Goal: Task Accomplishment & Management: Complete application form

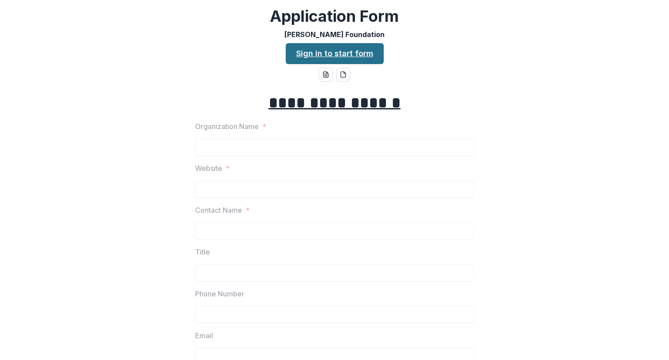
click at [339, 52] on link "Sign in to start form" at bounding box center [335, 53] width 98 height 21
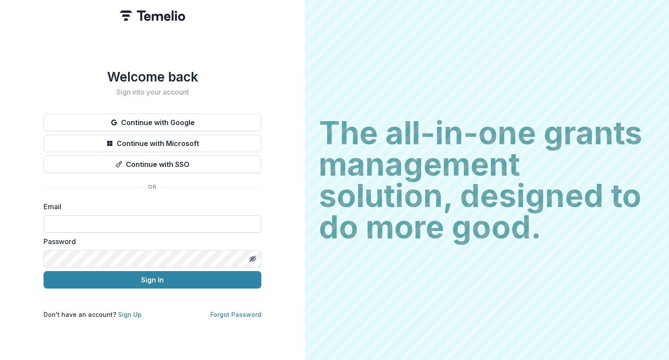
click at [71, 221] on input at bounding box center [153, 223] width 218 height 17
type input "**********"
click at [44, 271] on button "Sign In" at bounding box center [153, 279] width 218 height 17
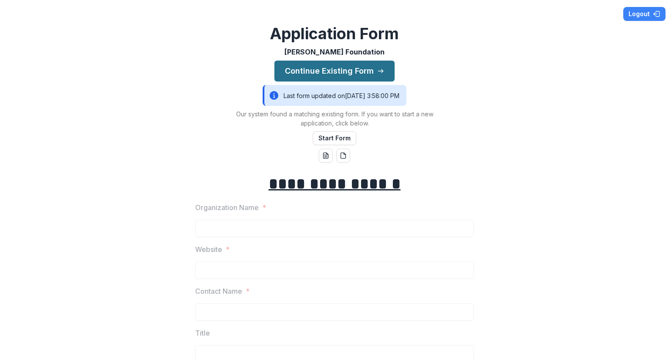
click at [342, 67] on button "Continue Existing Form" at bounding box center [335, 71] width 120 height 21
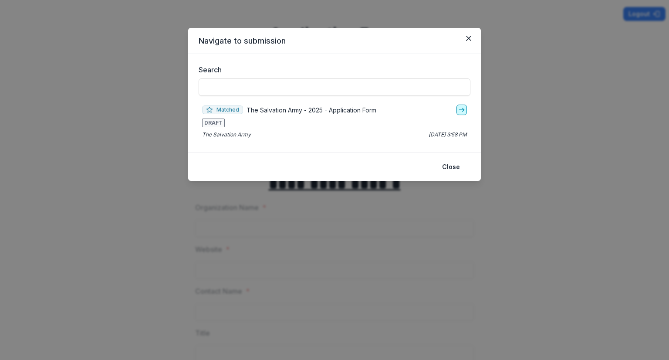
click at [459, 109] on icon "go-to" at bounding box center [461, 109] width 7 height 7
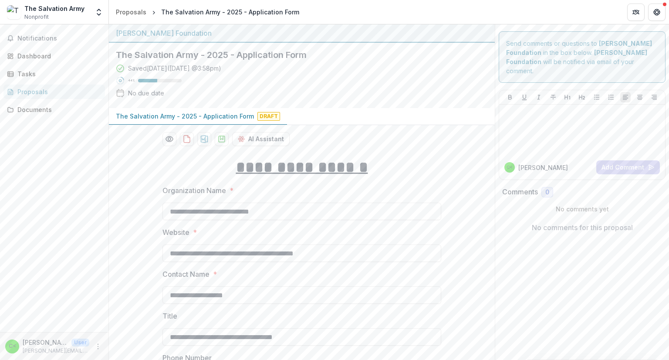
click at [400, 78] on div "Saved [DATE] ( [DATE] 3:58pm ) 44 % No due date" at bounding box center [295, 82] width 358 height 37
click at [475, 100] on div "The Salvation Army - 2025 - Application Form Saved [DATE] ( [DATE] 3:58pm ) 44 …" at bounding box center [295, 75] width 372 height 65
click at [401, 198] on div "**********" at bounding box center [302, 202] width 279 height 35
click at [380, 212] on input "**********" at bounding box center [302, 211] width 279 height 17
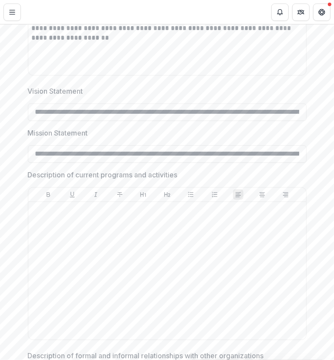
scroll to position [1096, 0]
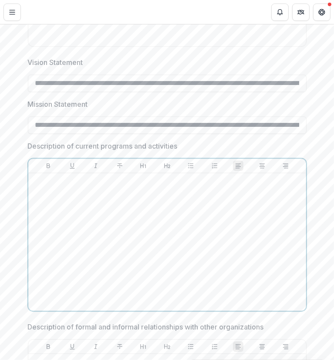
click at [261, 201] on div at bounding box center [167, 241] width 271 height 131
click at [92, 304] on div at bounding box center [167, 241] width 271 height 131
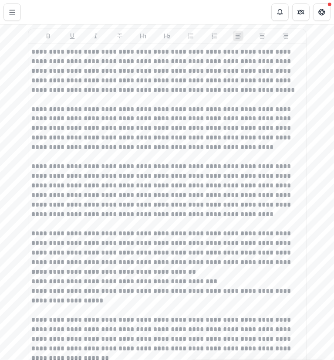
scroll to position [823, 0]
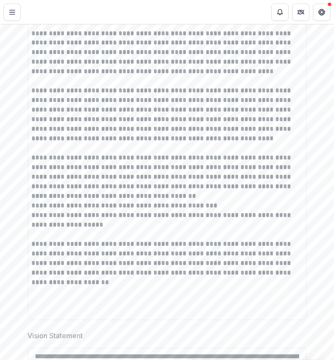
drag, startPoint x: 331, startPoint y: 132, endPoint x: 328, endPoint y: 166, distance: 33.7
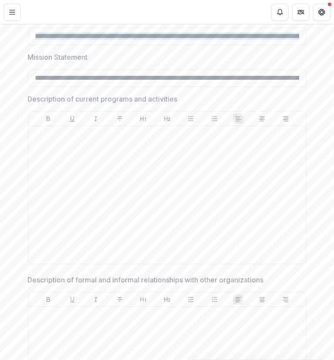
scroll to position [1153, 0]
